Goal: Check status: Check status

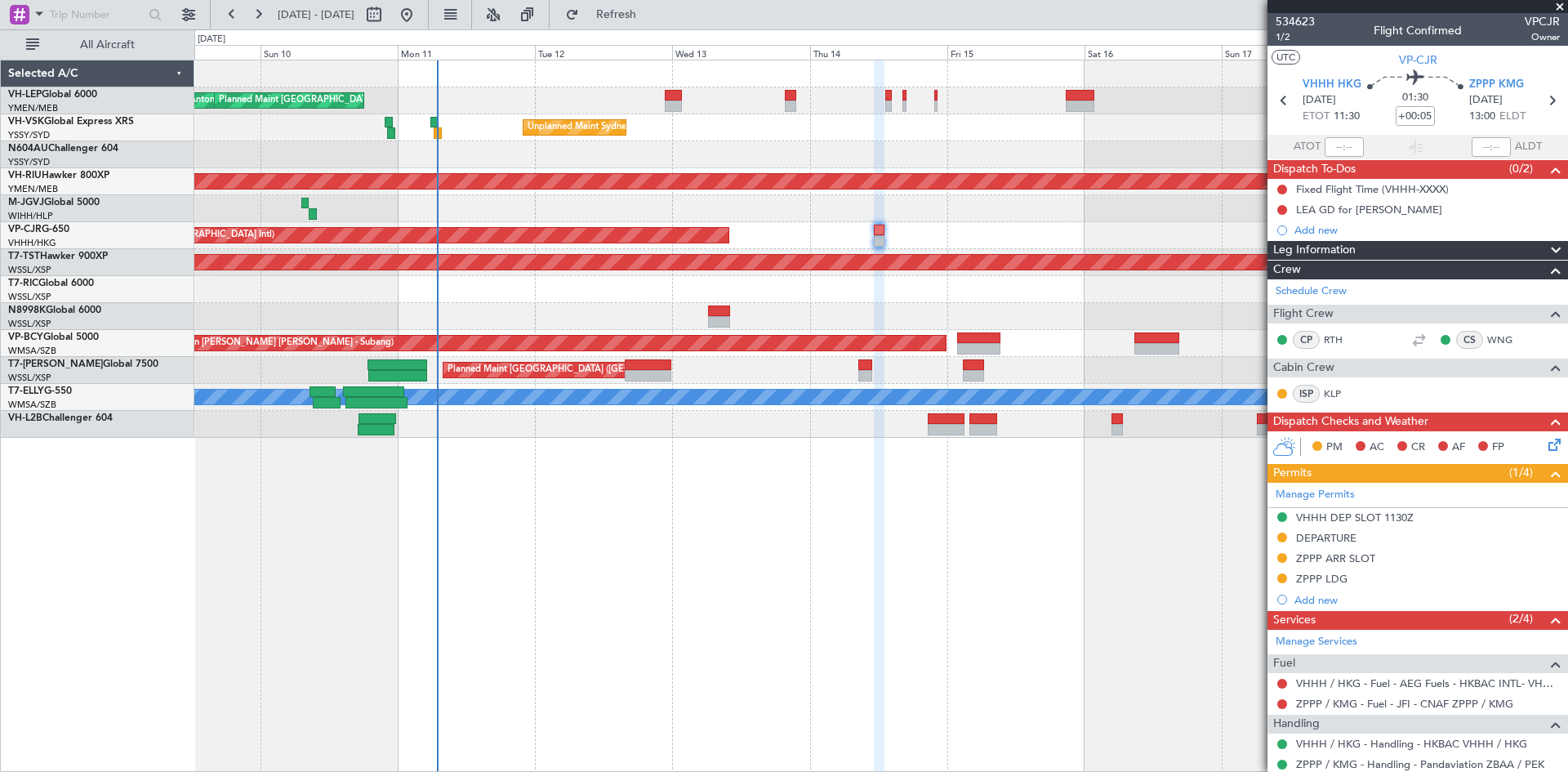
click at [1052, 576] on div "[PERSON_NAME] San Antonio (San Antonio Intl) Planned Maint [GEOGRAPHIC_DATA] ([…" at bounding box center [881, 415] width 1374 height 712
click at [859, 245] on div "Planned Maint [GEOGRAPHIC_DATA] ([GEOGRAPHIC_DATA] Intl)" at bounding box center [881, 235] width 1373 height 27
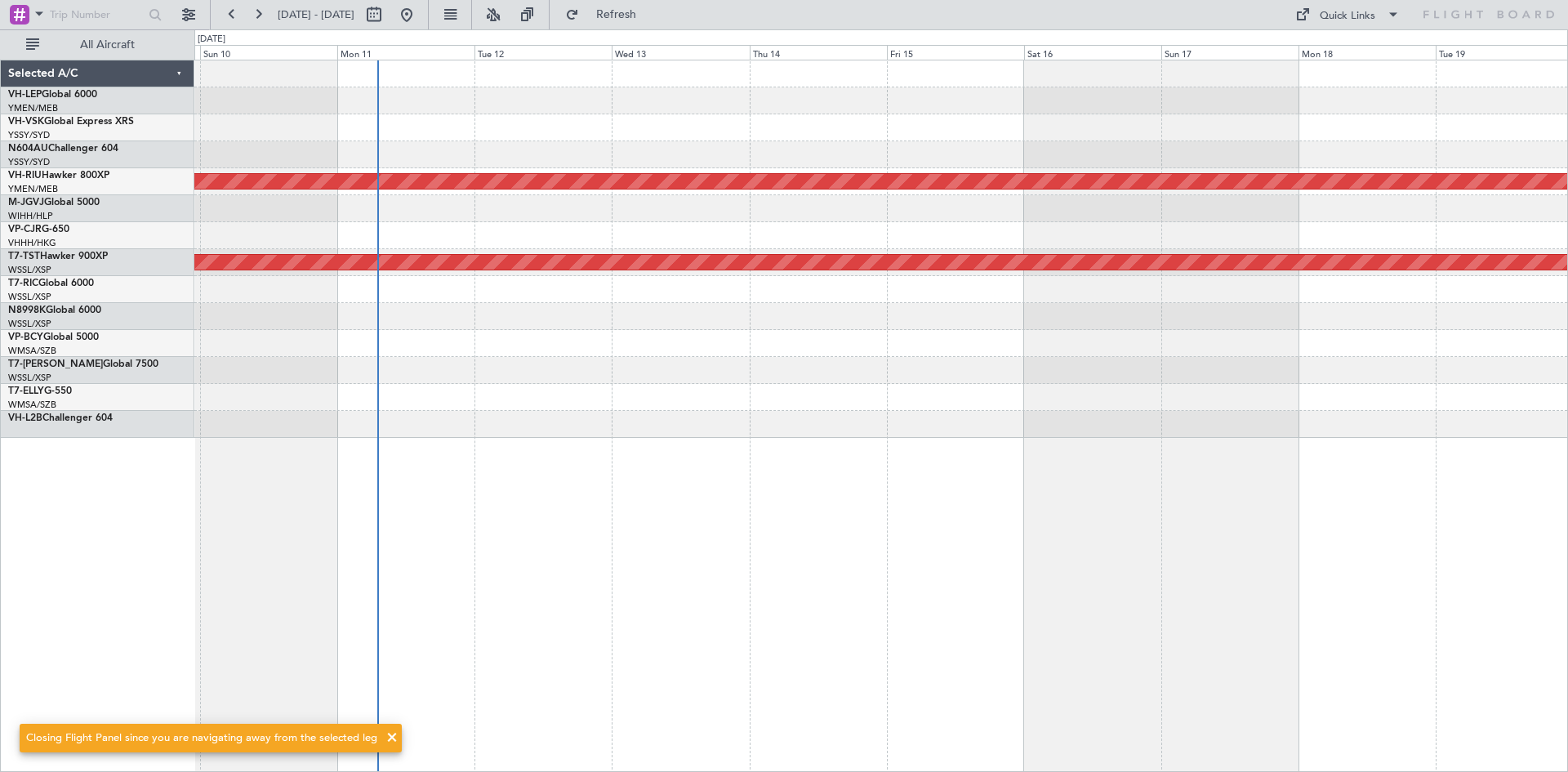
click at [841, 568] on div "Planned Maint [GEOGRAPHIC_DATA] ([GEOGRAPHIC_DATA]) Planned Maint [GEOGRAPHIC_D…" at bounding box center [881, 415] width 1374 height 712
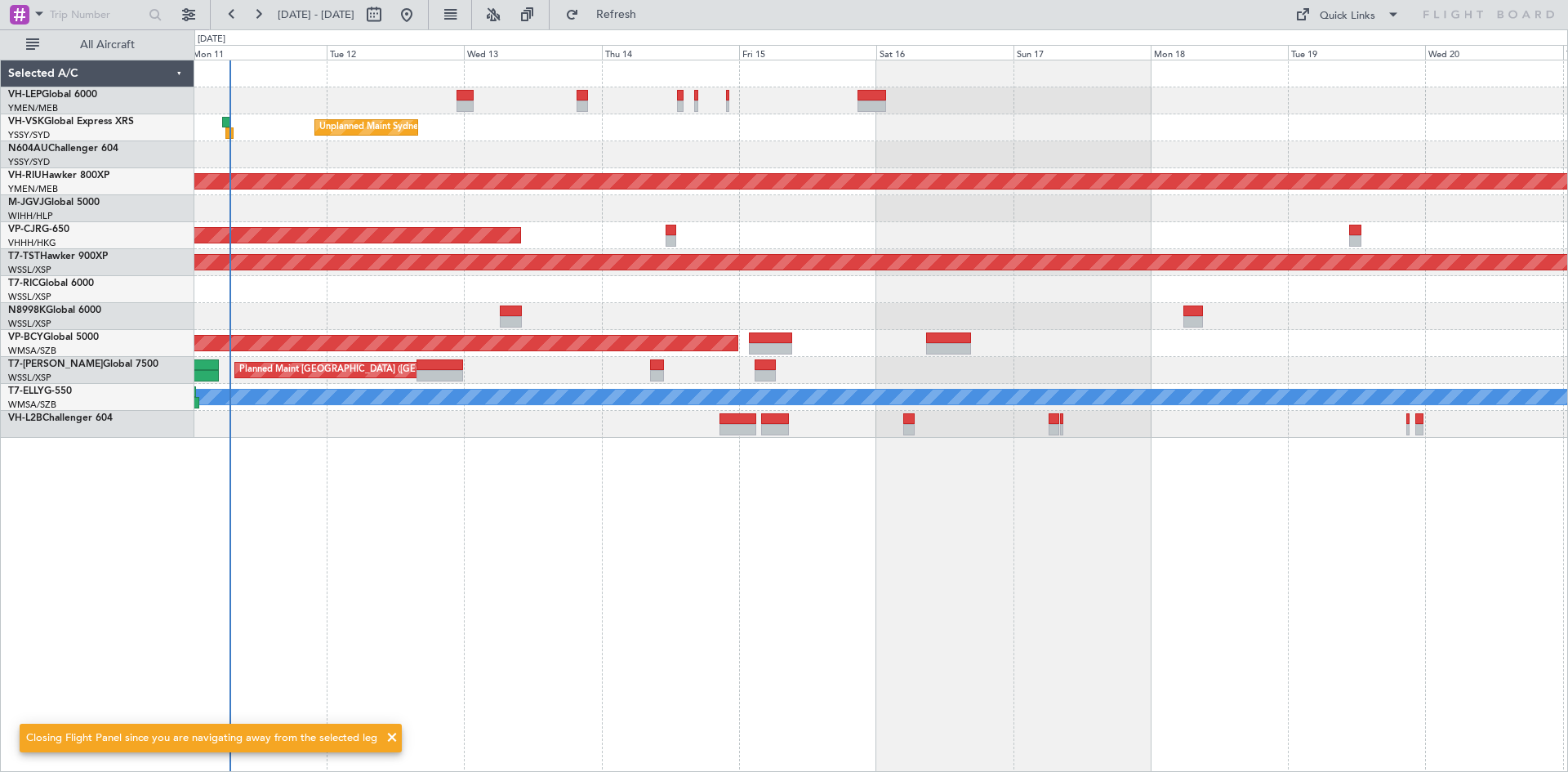
click at [693, 570] on div "[PERSON_NAME] San Antonio (San Antonio Intl) Planned Maint [GEOGRAPHIC_DATA] ([…" at bounding box center [881, 415] width 1374 height 712
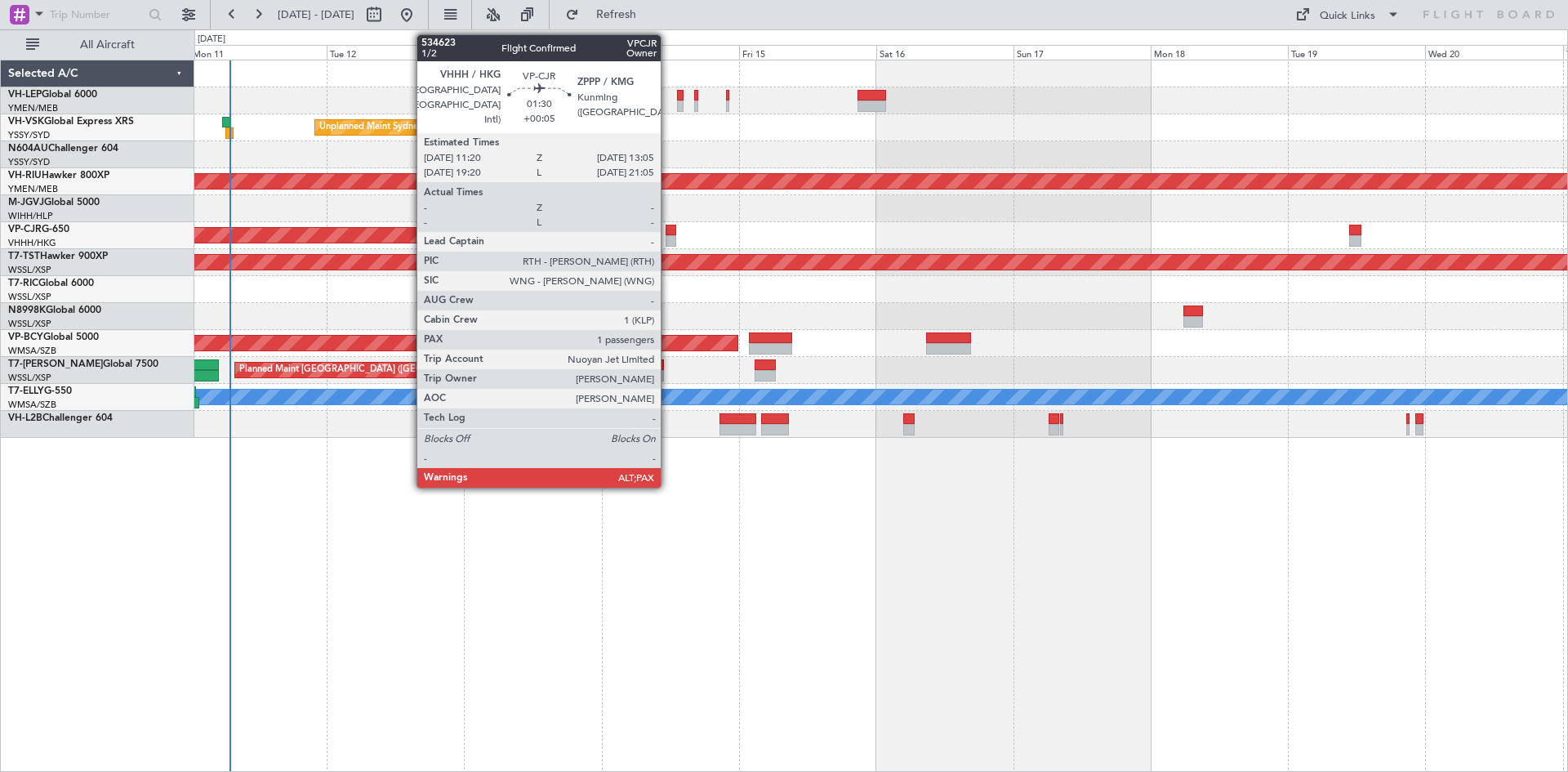
click at [668, 239] on div at bounding box center [671, 240] width 10 height 11
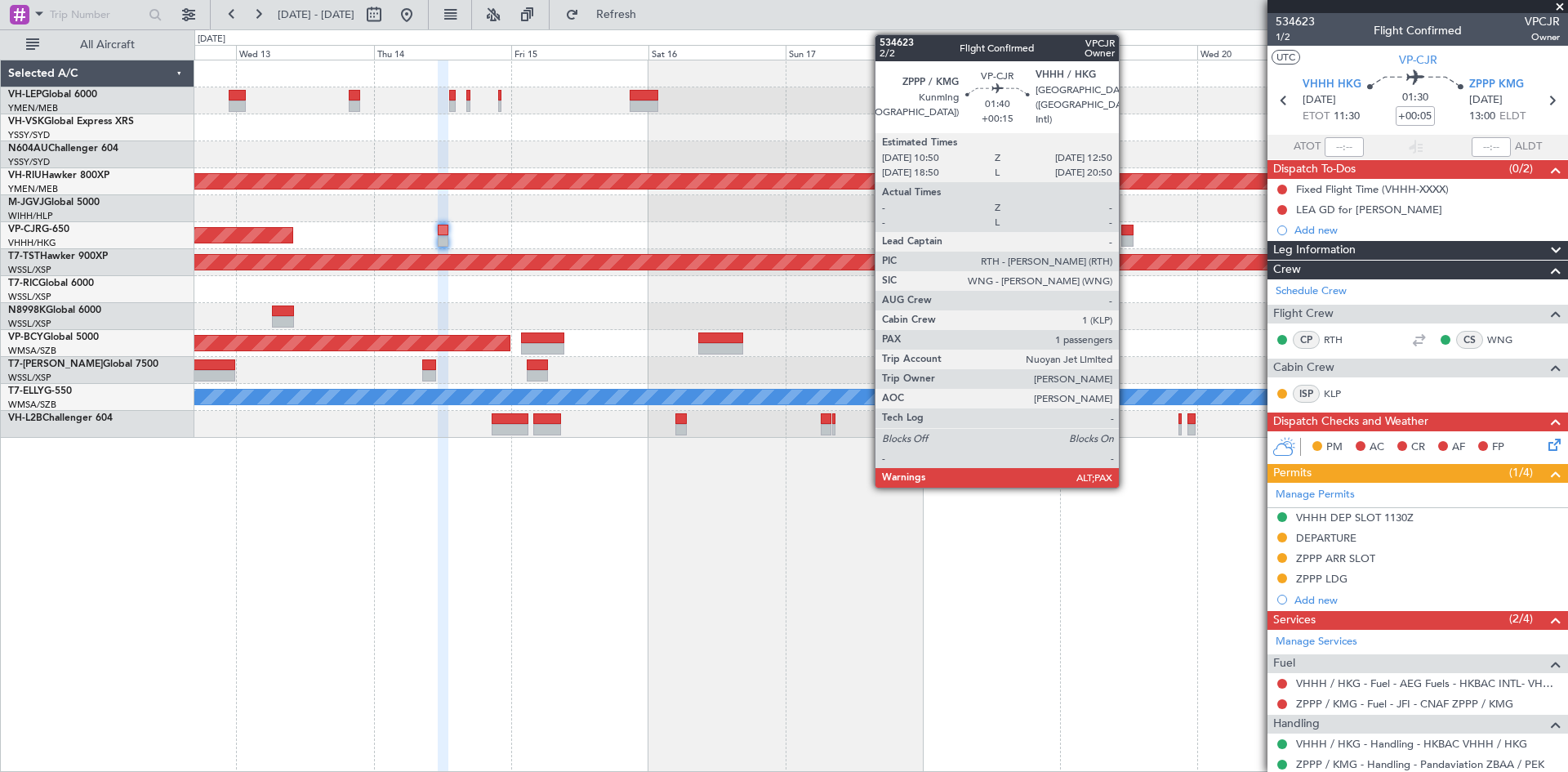
click at [1126, 240] on div at bounding box center [1127, 240] width 12 height 11
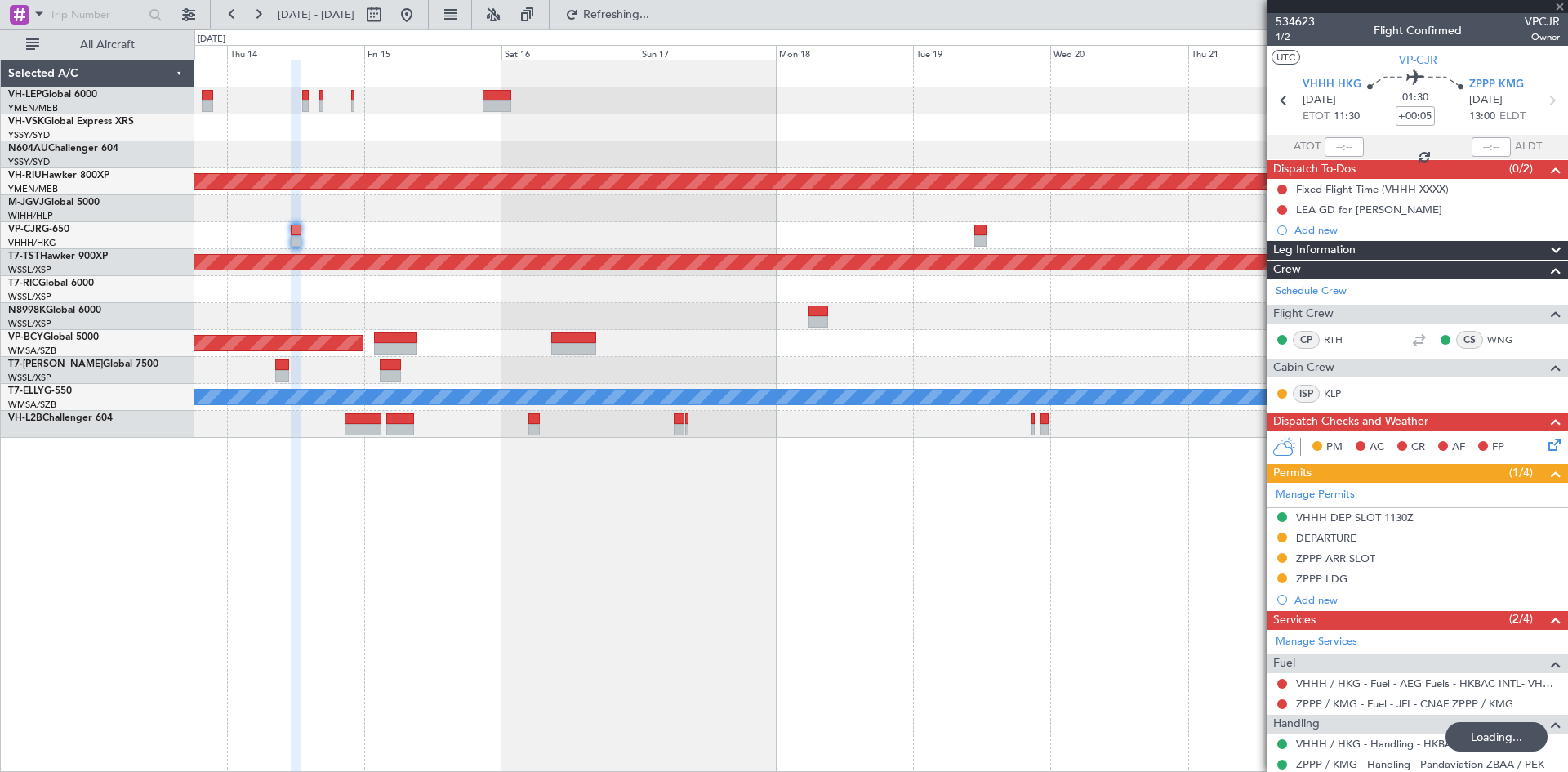
type input "+00:15"
